Goal: Task Accomplishment & Management: Complete application form

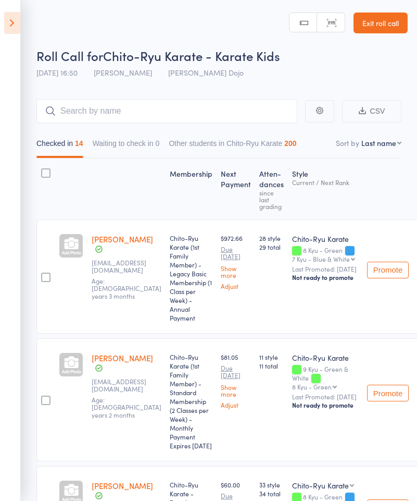
click at [14, 16] on icon at bounding box center [12, 23] width 16 height 22
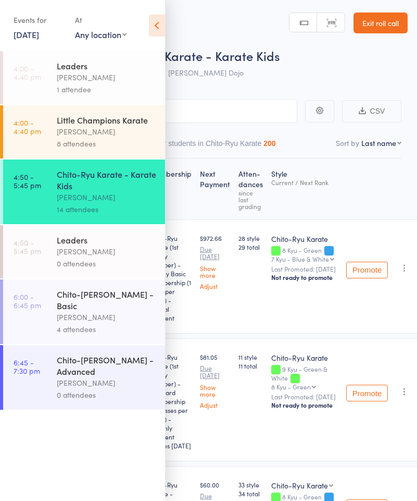
click at [158, 26] on icon at bounding box center [157, 26] width 16 height 22
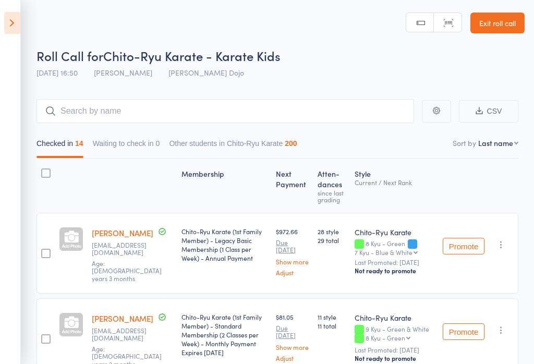
click at [417, 19] on link "Exit roll call" at bounding box center [497, 23] width 54 height 21
click at [417, 24] on link "Exit roll call" at bounding box center [497, 23] width 54 height 21
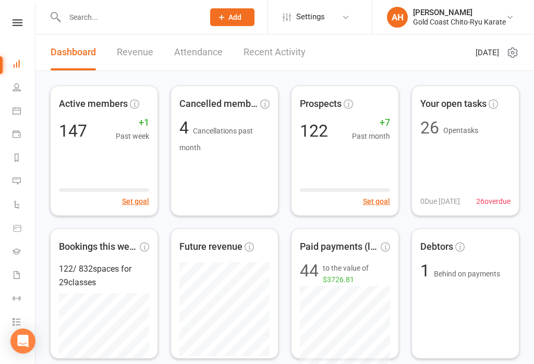
click at [83, 18] on input "text" at bounding box center [128, 17] width 135 height 15
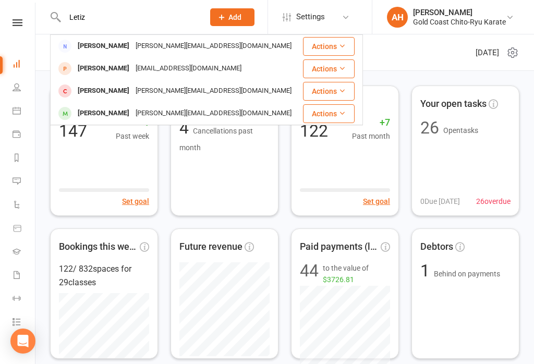
type input "Letiz"
click at [120, 65] on div "Letizia Di Somma" at bounding box center [104, 68] width 58 height 15
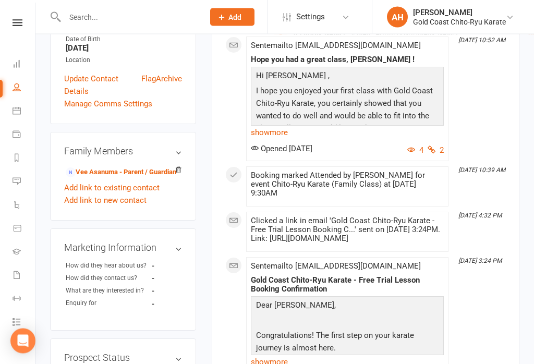
scroll to position [262, 0]
click at [149, 164] on li "Vee Asanuma - Parent / Guardian" at bounding box center [123, 171] width 118 height 15
click at [142, 167] on link "Vee Asanuma - Parent / Guardian" at bounding box center [121, 172] width 110 height 11
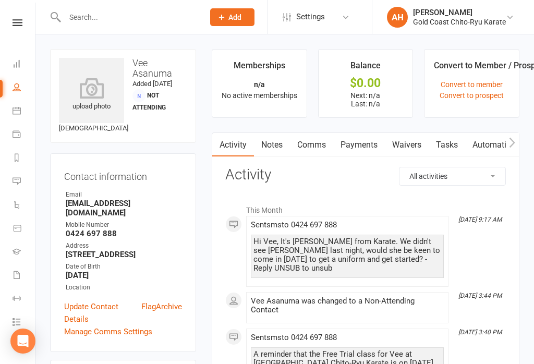
click at [411, 141] on link "Waivers" at bounding box center [407, 145] width 44 height 24
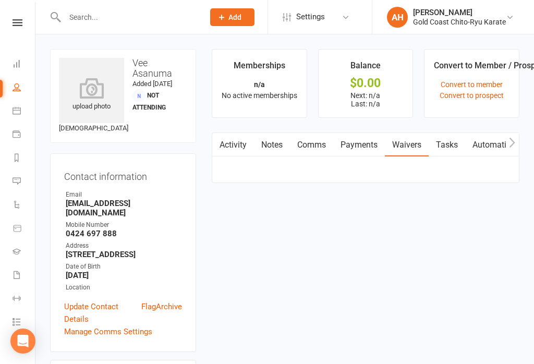
scroll to position [16, 0]
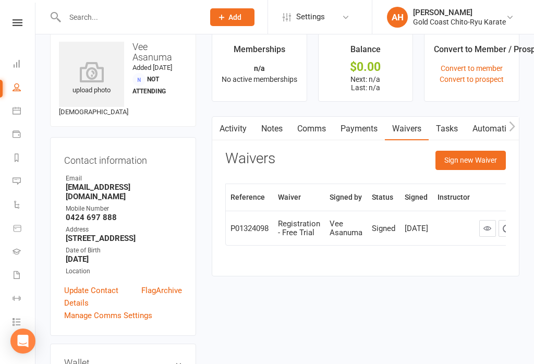
click at [476, 156] on button "Sign new Waiver" at bounding box center [470, 160] width 70 height 19
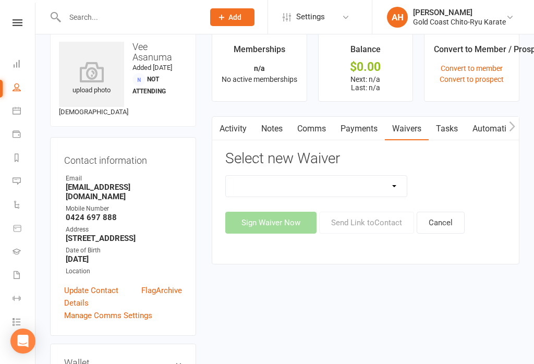
click at [394, 186] on select "8 Week Trial Intro Package Intro Special (2 Weeks + Free Gi) Membership Sign-Up…" at bounding box center [316, 186] width 181 height 21
select select "9773"
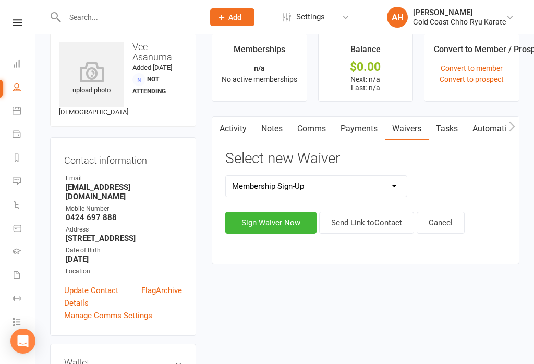
click at [292, 222] on button "Sign Waiver Now" at bounding box center [270, 223] width 91 height 22
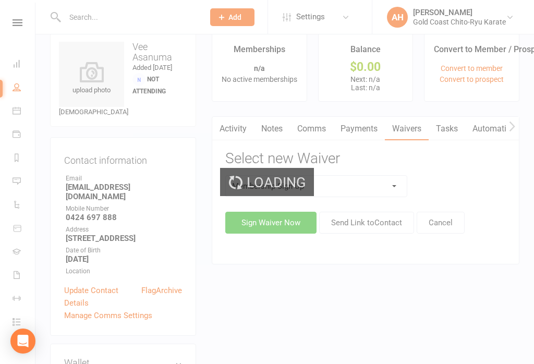
select select "bank_account"
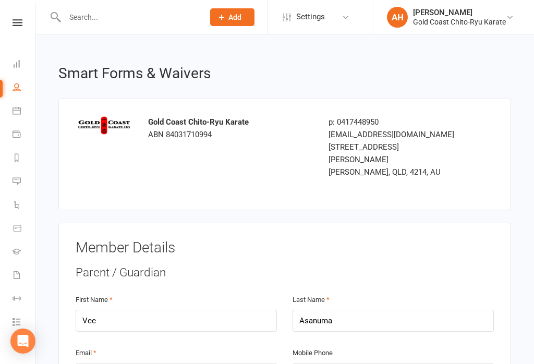
click at [245, 264] on div "Parent / Guardian" at bounding box center [285, 272] width 418 height 17
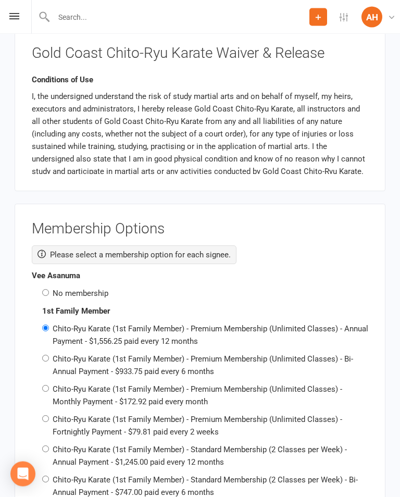
scroll to position [1440, 0]
click at [39, 269] on div "Vee Asanuma No membership" at bounding box center [200, 284] width 337 height 30
click at [46, 289] on input "No membership" at bounding box center [45, 292] width 7 height 7
radio input "true"
radio input "false"
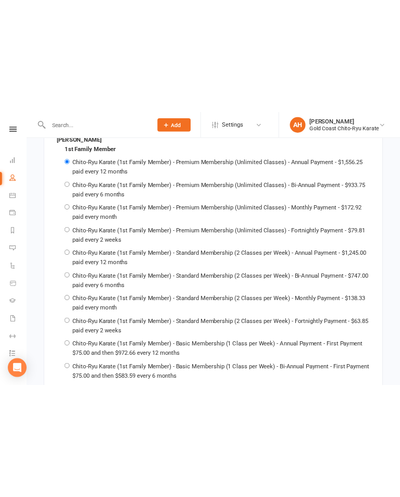
scroll to position [2802, 0]
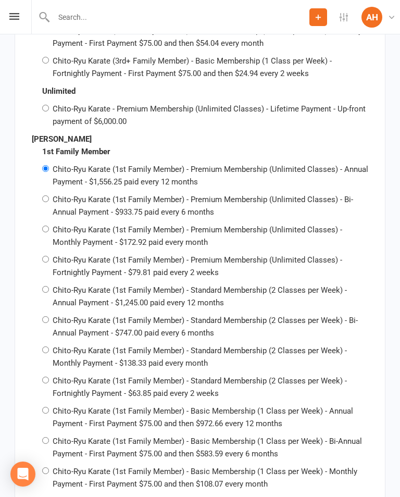
click at [48, 226] on input "Chito-Ryu Karate (1st Family Member) - Premium Membership (Unlimited Classes) -…" at bounding box center [45, 229] width 7 height 7
radio input "true"
radio input "false"
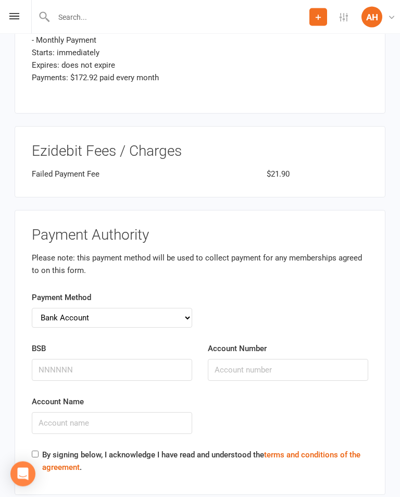
scroll to position [4236, 0]
click at [185, 307] on select "Credit Card Bank Account" at bounding box center [112, 317] width 161 height 20
select select "credit_card"
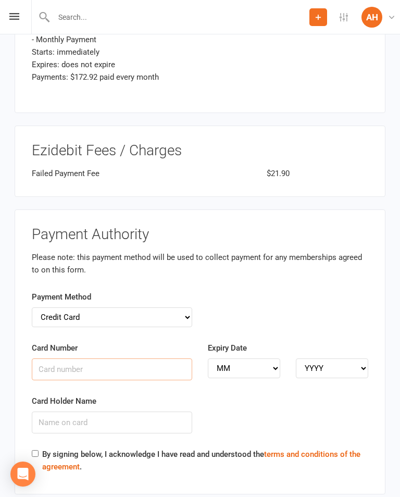
click at [91, 359] on input "Card Number" at bounding box center [112, 370] width 161 height 22
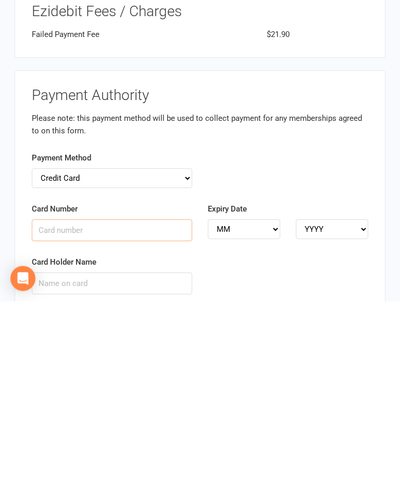
scroll to position [4181, 0]
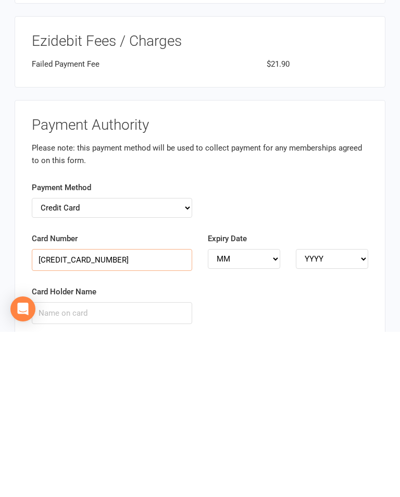
type input "4622390787919070"
click at [271, 363] on select "MM 01 02 03 04 05 06 07 08 09 10 11 12" at bounding box center [244, 424] width 72 height 20
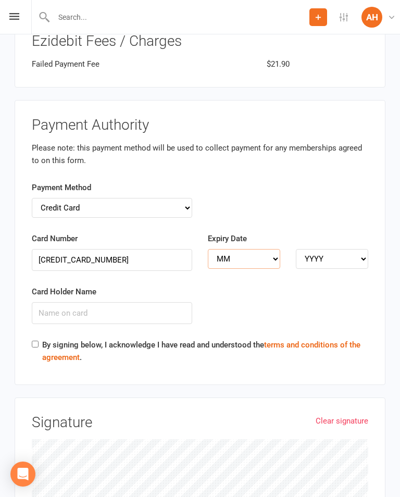
select select "04"
click at [349, 249] on select "YYYY 2025 2026 2027 2028 2029 2030 2031 2032 2033 2034" at bounding box center [332, 259] width 72 height 20
select select "2026"
click at [93, 302] on input "Card Holder Name" at bounding box center [112, 313] width 161 height 22
type input "Venita Asanuma"
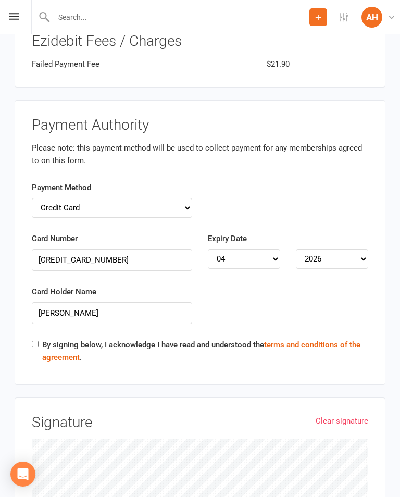
click at [59, 340] on link "terms and conditions of the agreement" at bounding box center [201, 351] width 318 height 22
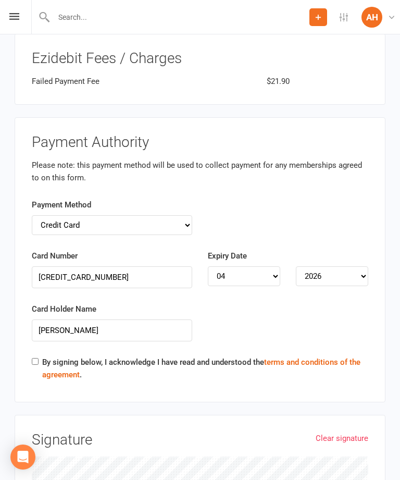
scroll to position [4345, 0]
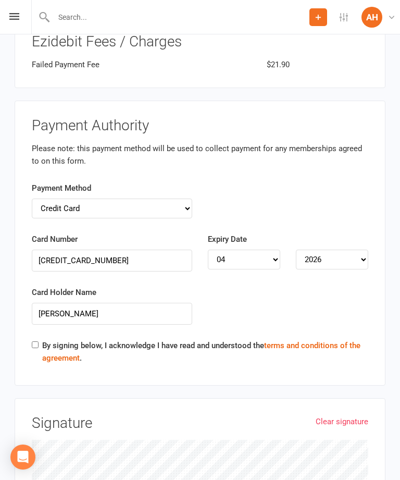
click at [35, 341] on input "By signing below, I acknowledge I have read and understood the terms and condit…" at bounding box center [35, 344] width 7 height 7
checkbox input "true"
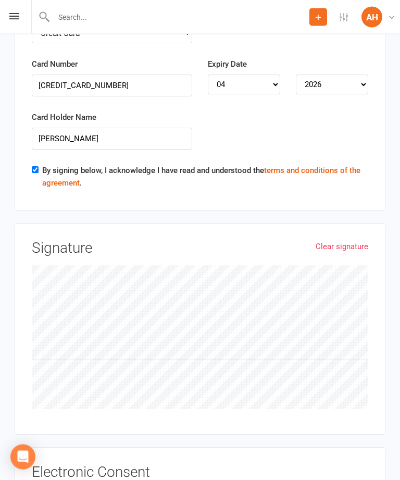
scroll to position [4521, 0]
click at [36, 363] on input "I HAVE READ, UNDERSTOOD AND AGREE TO THE ABOVE AND WOULD LIKE MYSELF AND/OR MY …" at bounding box center [35, 488] width 7 height 0
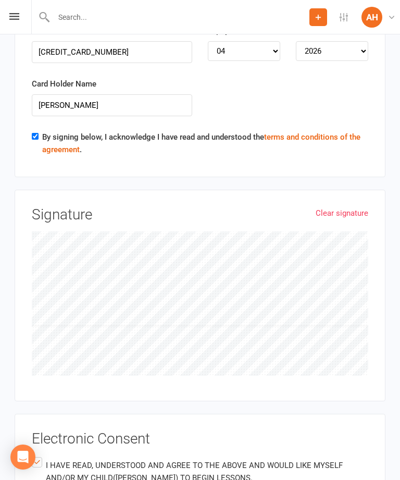
scroll to position [4574, 0]
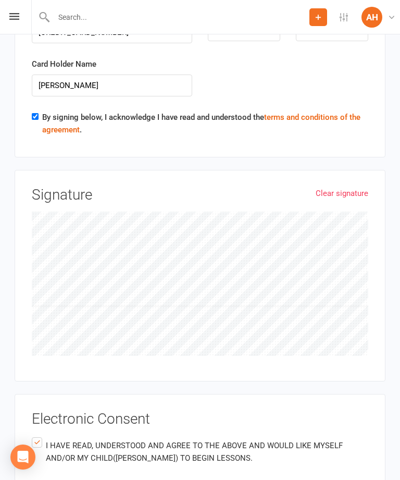
click at [353, 187] on link "Clear signature" at bounding box center [342, 193] width 53 height 13
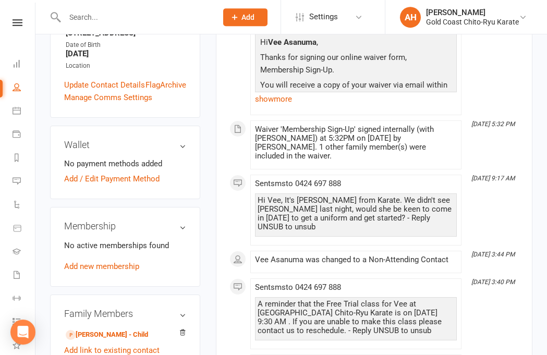
scroll to position [220, 0]
